Goal: Information Seeking & Learning: Learn about a topic

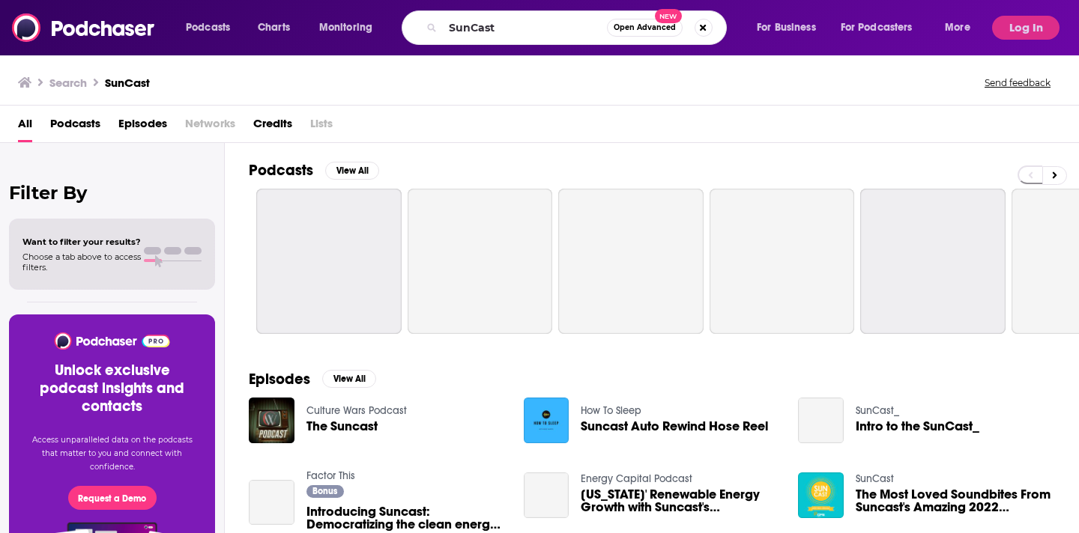
click at [505, 31] on input "SunCast" at bounding box center [525, 28] width 164 height 24
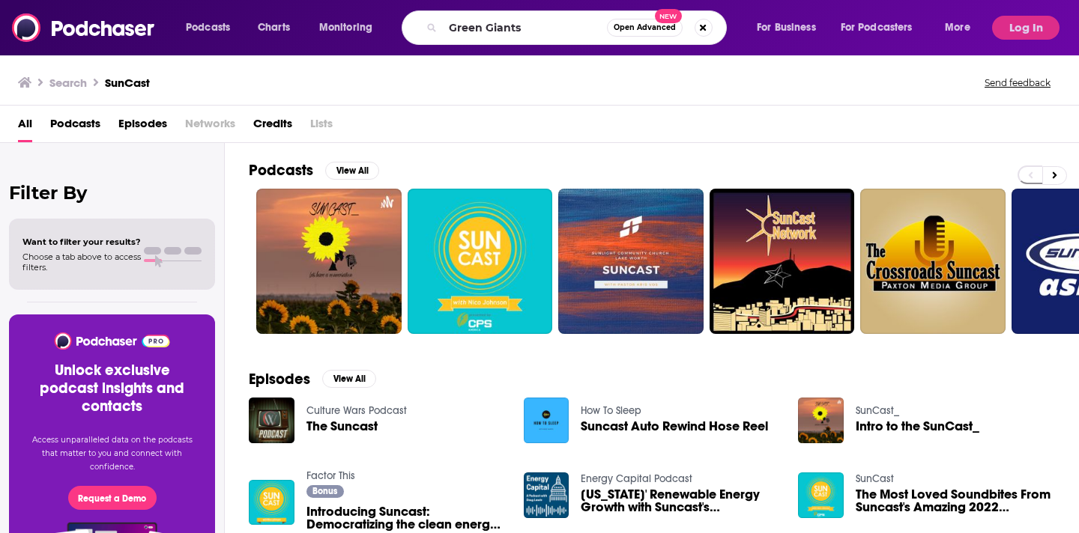
type input "Green Giants"
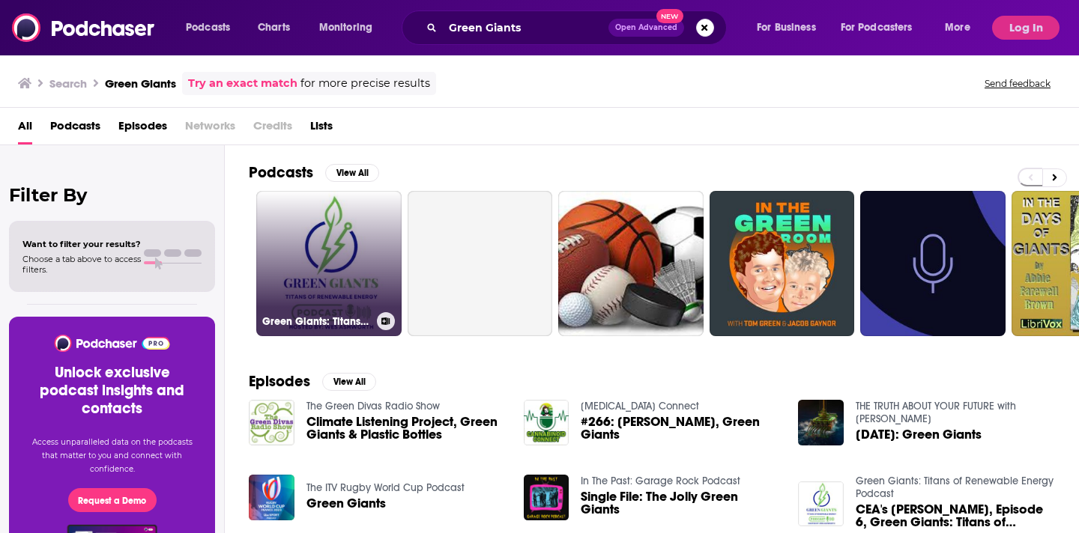
click at [323, 283] on link "Green Giants: Titans of Renewable Energy Podcast" at bounding box center [328, 263] width 145 height 145
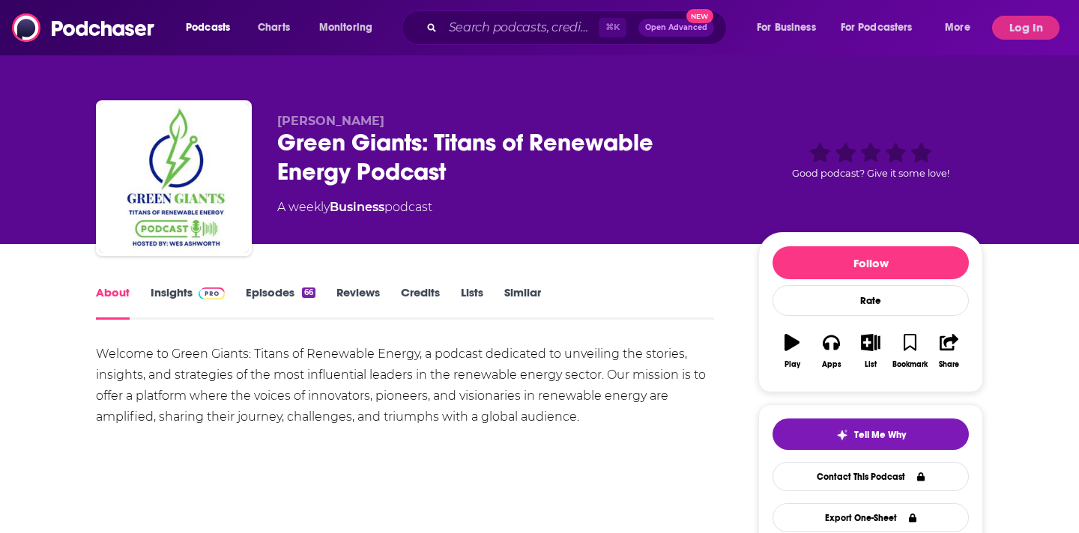
click at [175, 292] on link "Insights" at bounding box center [188, 302] width 74 height 34
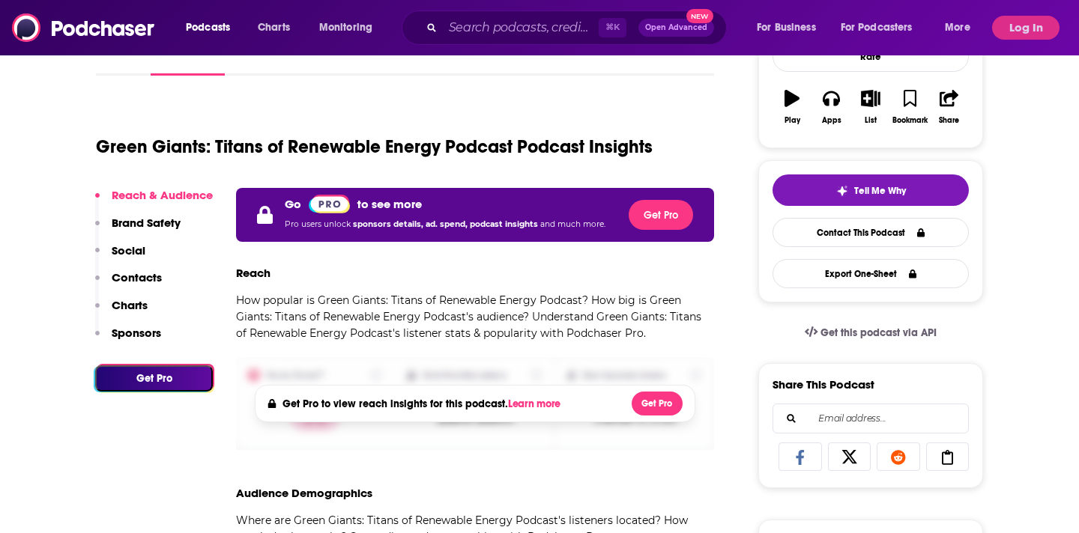
scroll to position [249, 0]
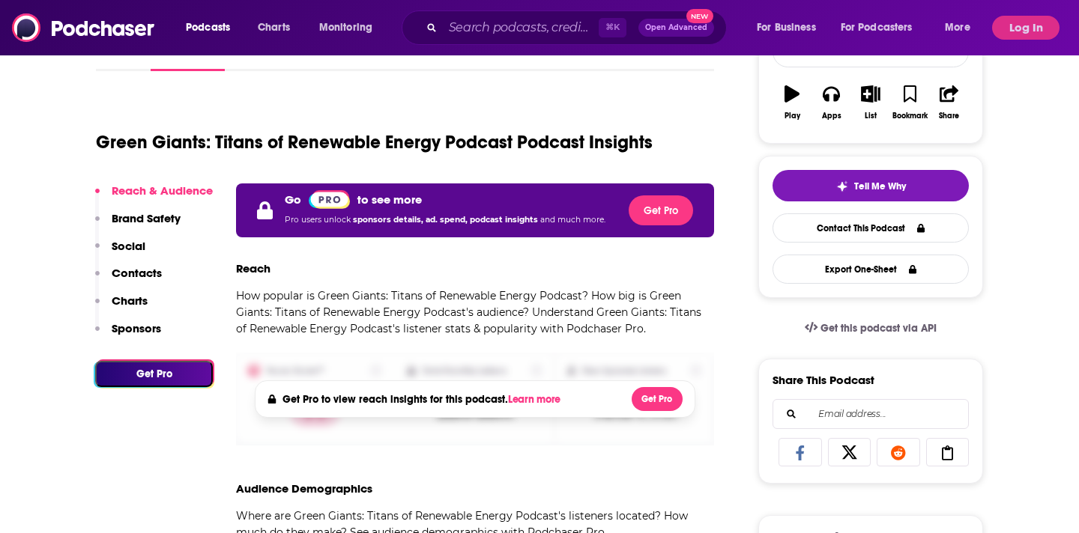
click at [1020, 22] on button "Log In" at bounding box center [1025, 28] width 67 height 24
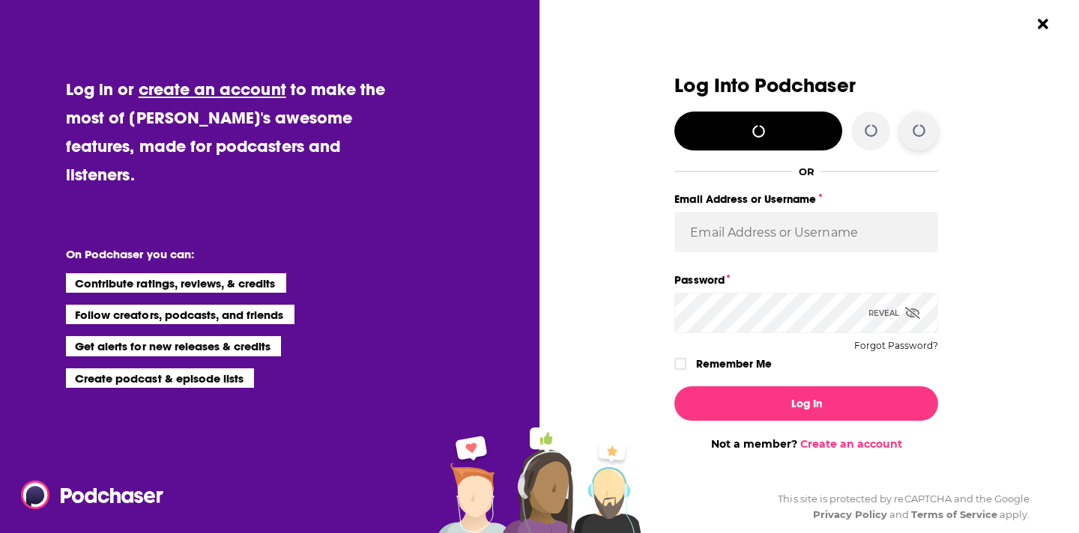
scroll to position [0, 0]
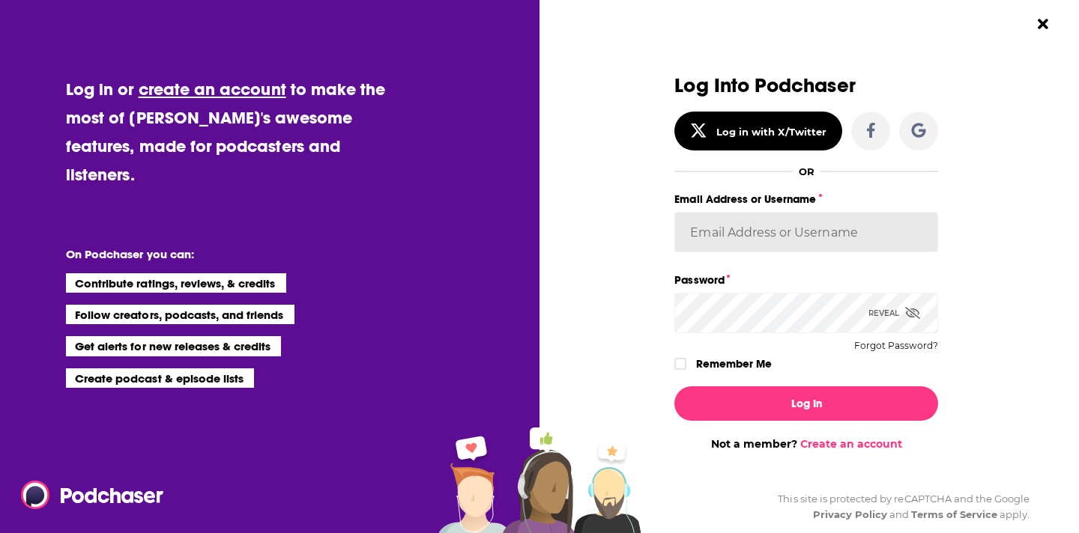
type input "[EMAIL_ADDRESS][DOMAIN_NAME]"
click at [757, 244] on input "[EMAIL_ADDRESS][DOMAIN_NAME]" at bounding box center [806, 232] width 264 height 40
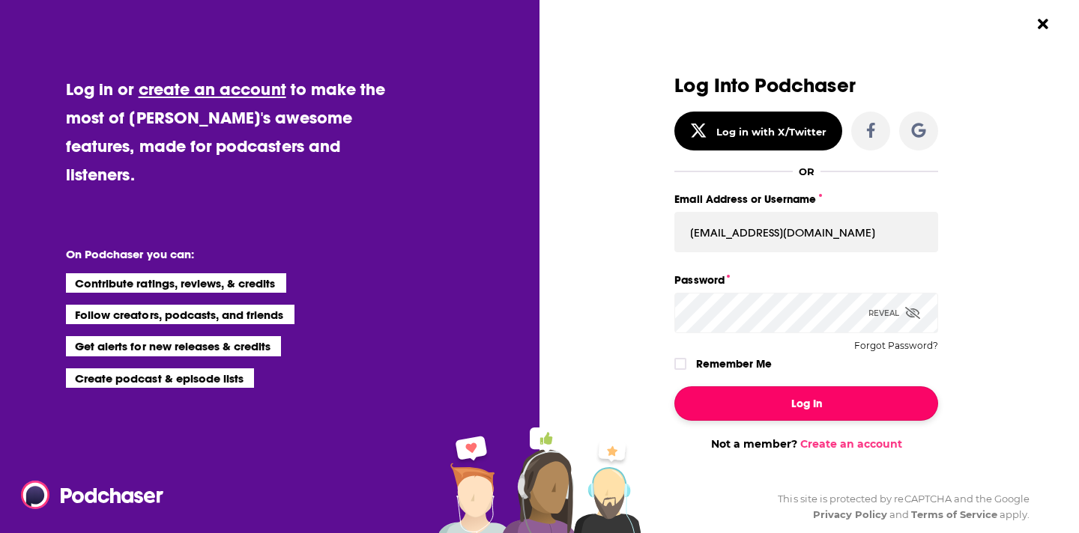
click at [782, 407] on button "Log In" at bounding box center [806, 404] width 264 height 34
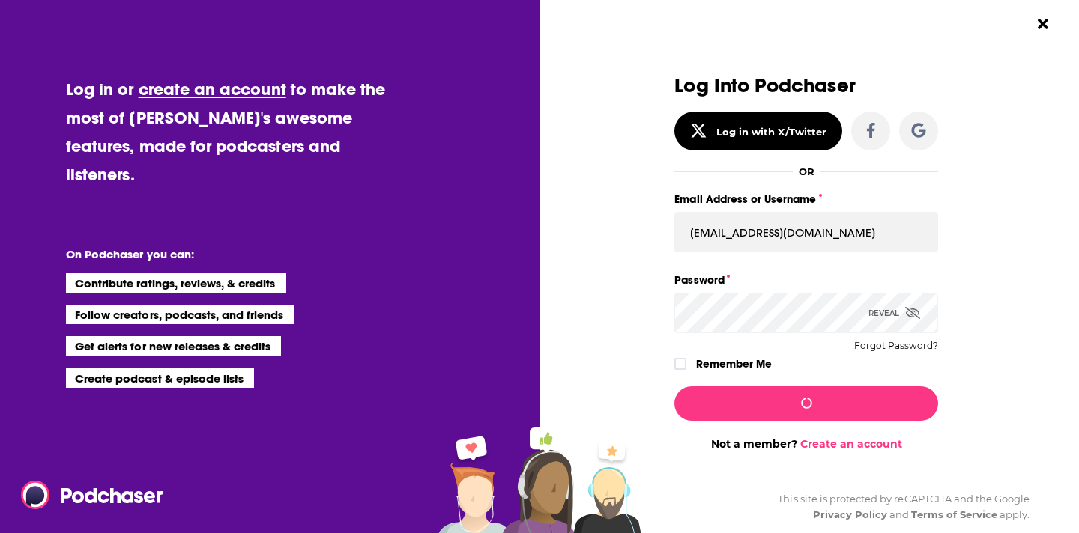
scroll to position [249, 0]
